Goal: Transaction & Acquisition: Purchase product/service

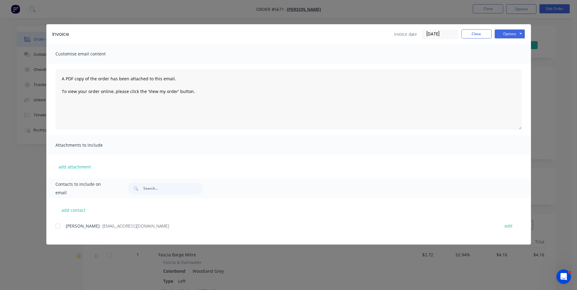
click at [458, 32] on label "[DATE]" at bounding box center [440, 34] width 36 height 10
click at [458, 32] on input "[DATE]" at bounding box center [440, 34] width 36 height 9
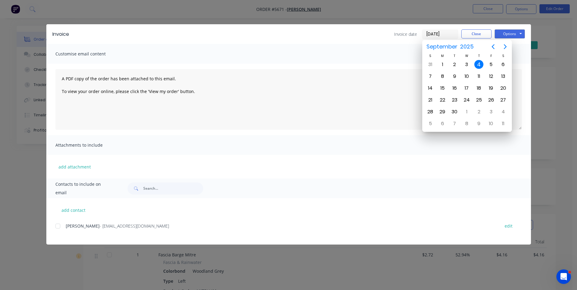
click at [481, 29] on div "Invoice Invoice date [DATE] Close Options Preview Print Email" at bounding box center [288, 34] width 484 height 20
click at [482, 31] on button "Close" at bounding box center [476, 33] width 30 height 9
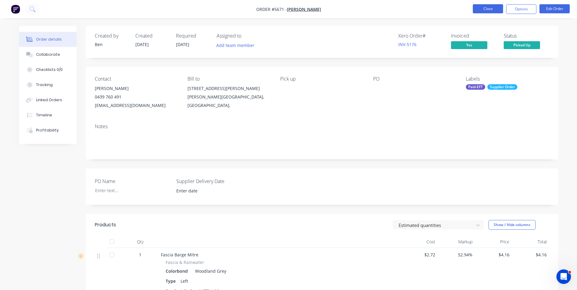
click at [482, 6] on button "Close" at bounding box center [487, 8] width 30 height 9
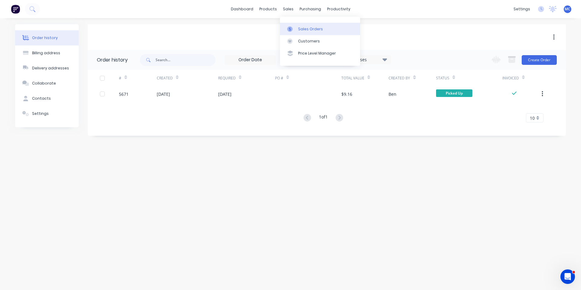
click at [293, 28] on div at bounding box center [291, 28] width 9 height 5
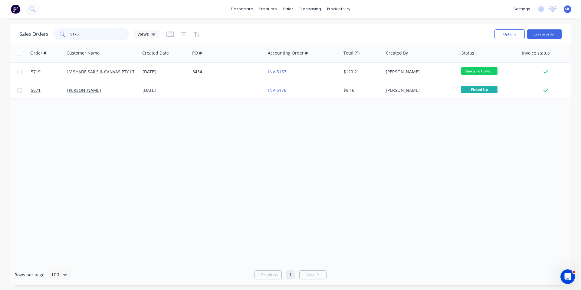
drag, startPoint x: 91, startPoint y: 33, endPoint x: 58, endPoint y: 32, distance: 33.3
click at [58, 32] on div "5176" at bounding box center [91, 34] width 76 height 12
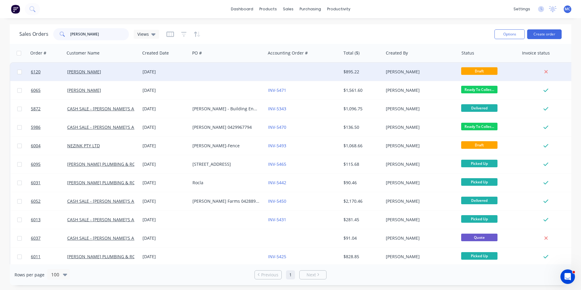
type input "[PERSON_NAME]"
click at [154, 68] on div "[DATE]" at bounding box center [165, 72] width 50 height 18
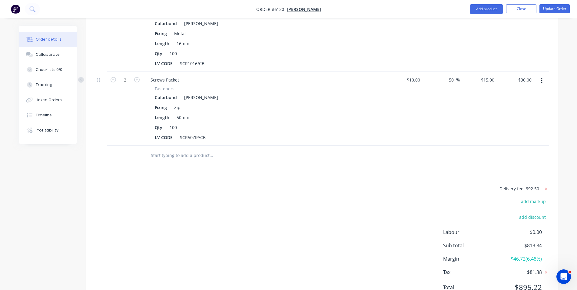
scroll to position [101, 0]
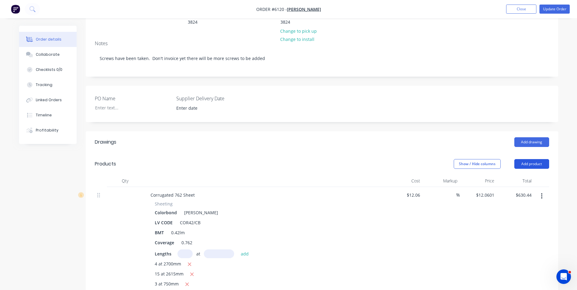
click at [536, 159] on button "Add product" at bounding box center [531, 164] width 35 height 10
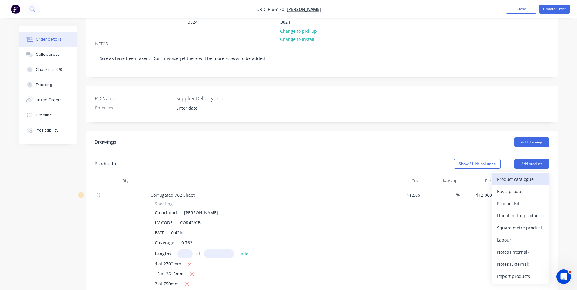
click at [531, 175] on div "Product catalogue" at bounding box center [520, 179] width 47 height 9
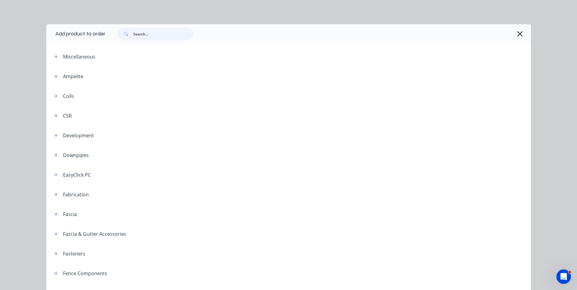
click at [159, 33] on input "text" at bounding box center [163, 34] width 60 height 12
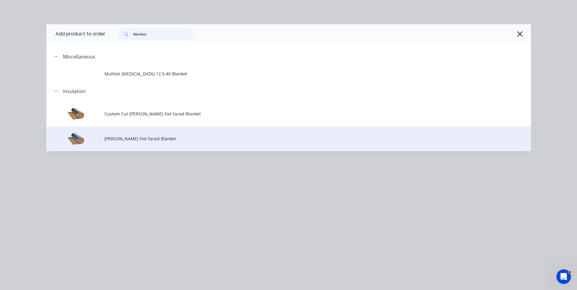
type input "blanket"
click at [135, 140] on span "[PERSON_NAME] Foil Faced Blanket" at bounding box center [274, 138] width 341 height 6
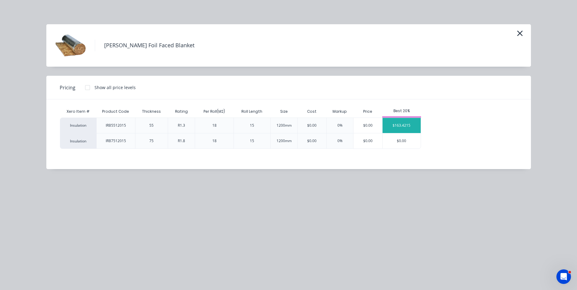
click at [401, 123] on div "$163.4215" at bounding box center [401, 125] width 38 height 15
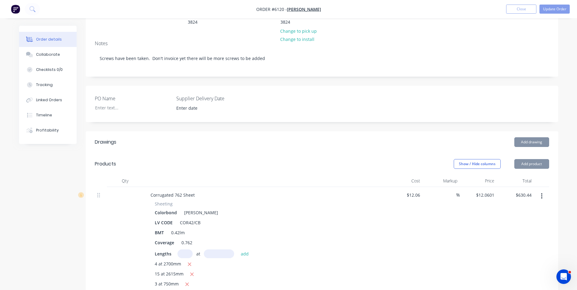
type input "$163.4215"
type input "$163.42"
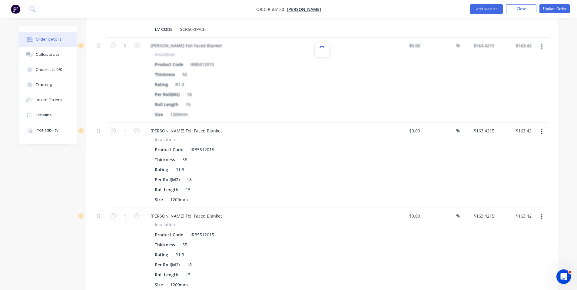
scroll to position [605, 0]
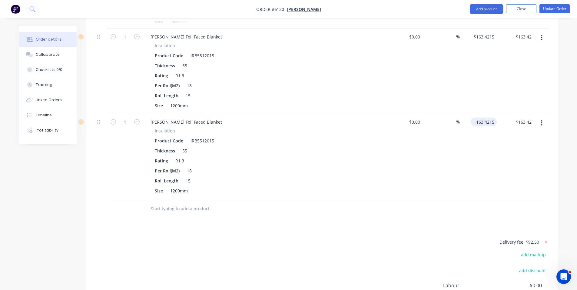
click at [484, 117] on input "163.4215" at bounding box center [485, 121] width 24 height 9
type input "111.40"
type input "$111.40"
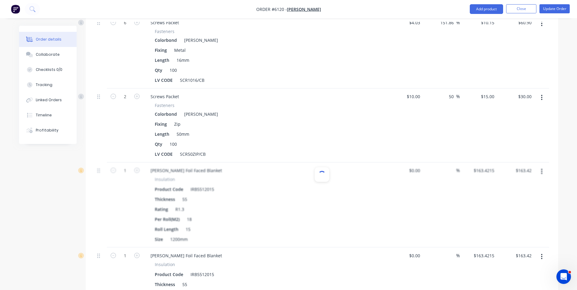
scroll to position [303, 0]
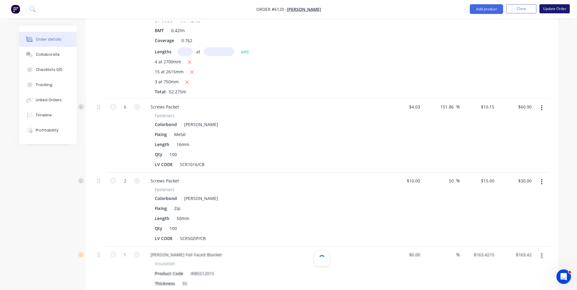
type input "$111.40"
click at [561, 10] on button "Update Order" at bounding box center [554, 8] width 30 height 9
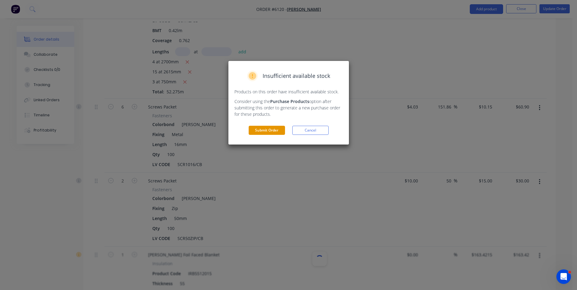
click at [271, 128] on button "Submit Order" at bounding box center [266, 130] width 36 height 9
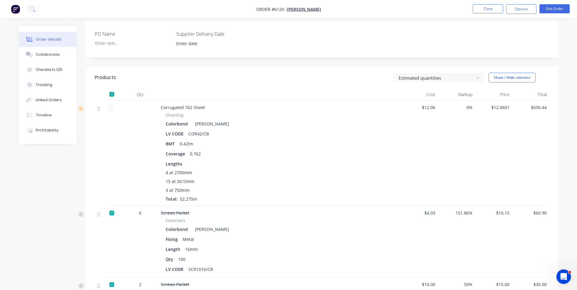
scroll to position [202, 0]
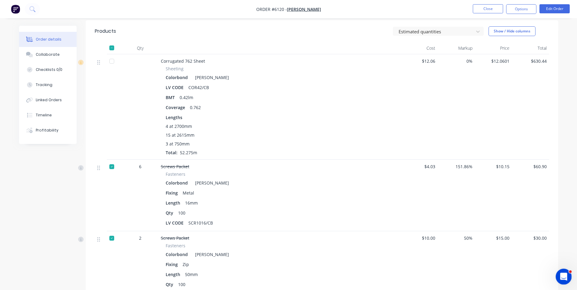
click at [560, 274] on icon "Open Intercom Messenger" at bounding box center [562, 276] width 10 height 10
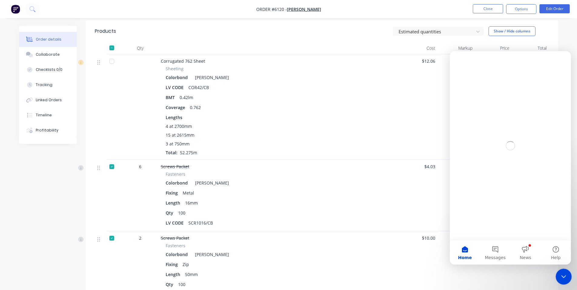
scroll to position [0, 0]
click at [526, 247] on button "News" at bounding box center [525, 252] width 30 height 24
click at [527, 242] on button "News" at bounding box center [525, 252] width 30 height 24
click at [480, 83] on sub "From Team Factory" at bounding box center [503, 82] width 93 height 6
click at [522, 245] on button "News" at bounding box center [525, 252] width 30 height 24
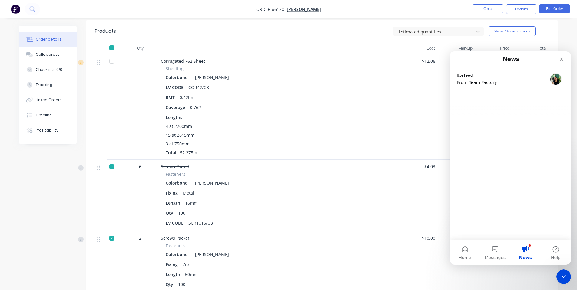
click at [472, 80] on sub "From Team Factory" at bounding box center [503, 82] width 93 height 6
click at [463, 77] on h2 "Latest" at bounding box center [503, 75] width 93 height 7
click at [560, 60] on icon "Close" at bounding box center [561, 59] width 5 height 5
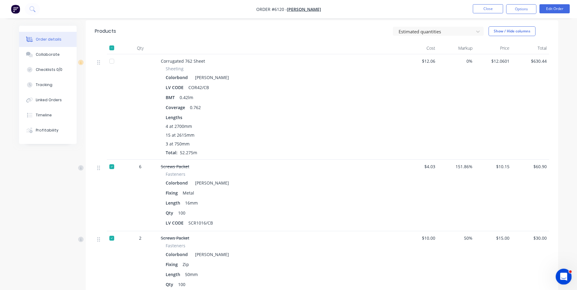
click at [563, 273] on icon "Open Intercom Messenger" at bounding box center [562, 276] width 10 height 10
drag, startPoint x: 386, startPoint y: 112, endPoint x: 454, endPoint y: 0, distance: 131.1
click at [487, 13] on li "Close" at bounding box center [487, 9] width 30 height 10
click at [483, 8] on button "Close" at bounding box center [487, 8] width 30 height 9
